Goal: Navigation & Orientation: Find specific page/section

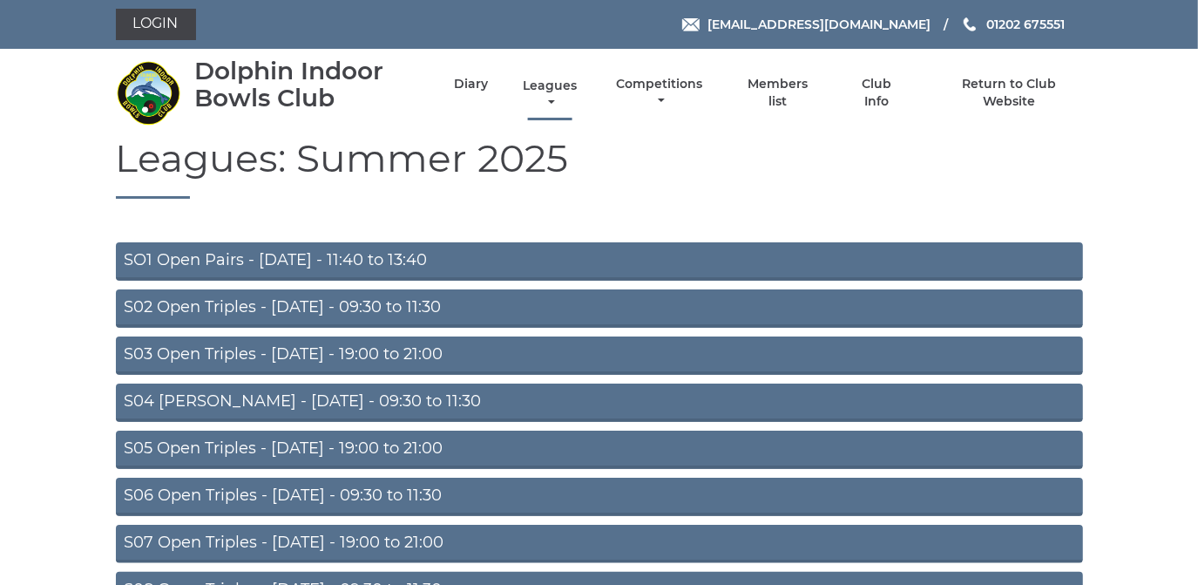
click at [547, 85] on link "Leagues" at bounding box center [550, 95] width 63 height 34
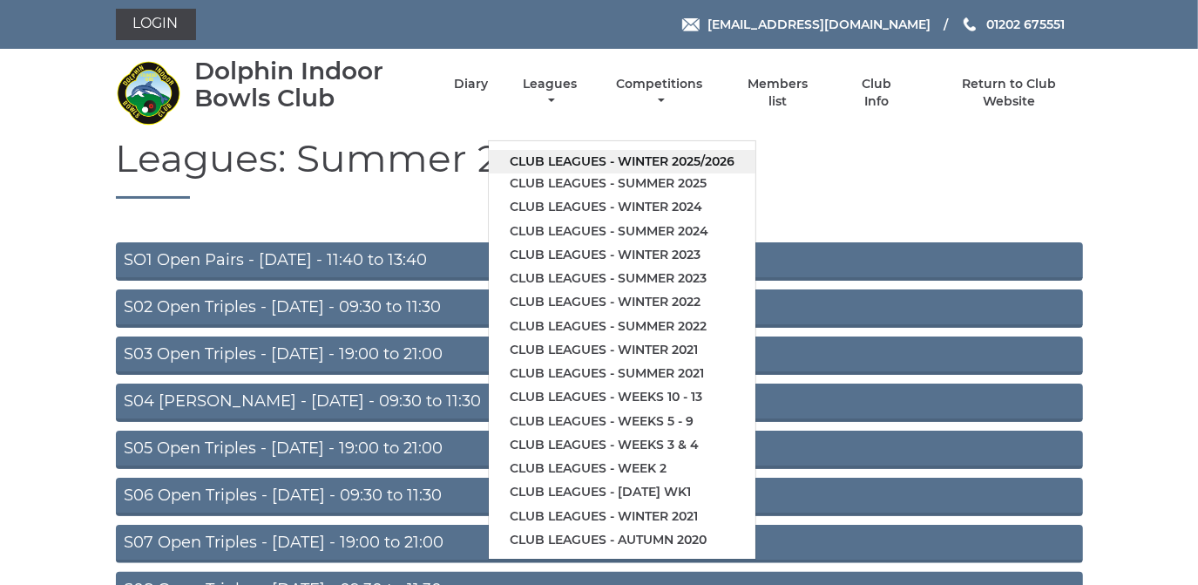
click at [569, 164] on link "Club leagues - Winter 2025/2026" at bounding box center [622, 162] width 267 height 24
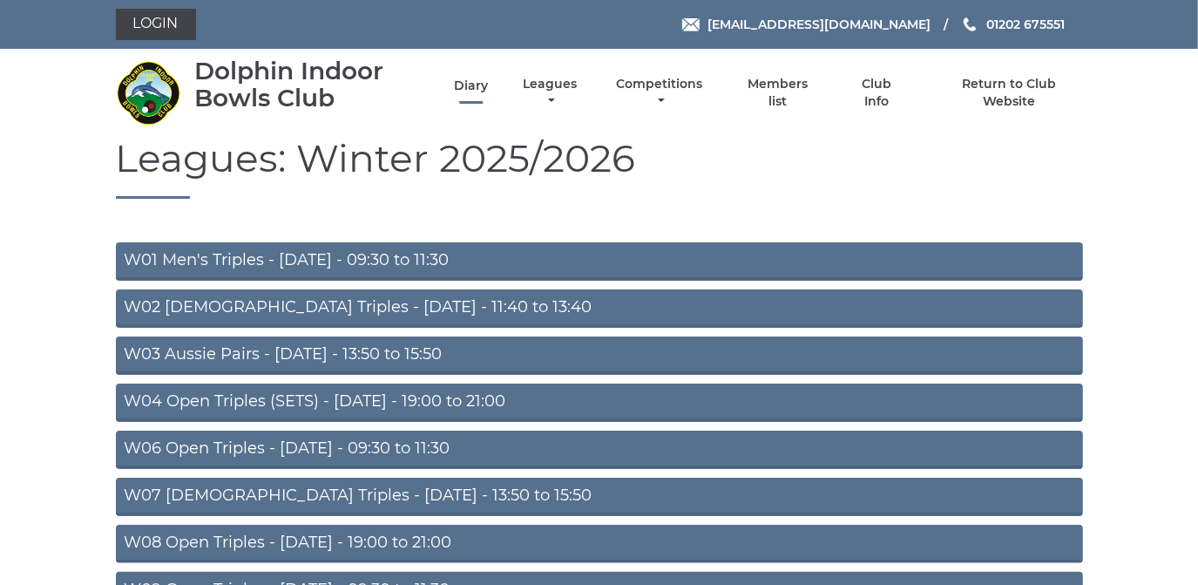
click at [472, 85] on link "Diary" at bounding box center [471, 86] width 34 height 17
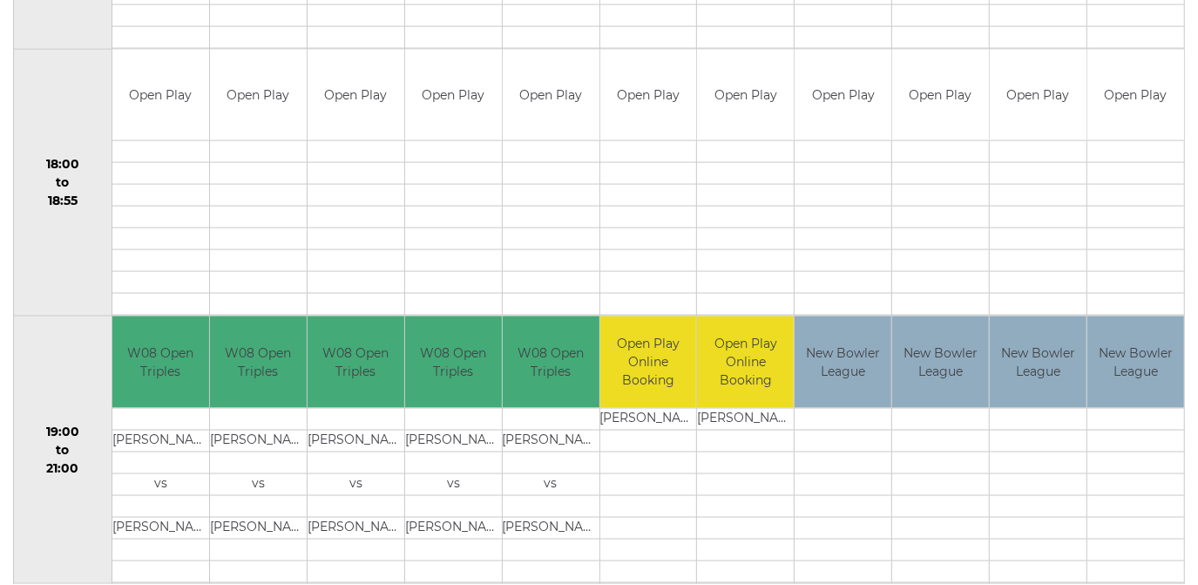
scroll to position [1687, 0]
